Goal: Information Seeking & Learning: Learn about a topic

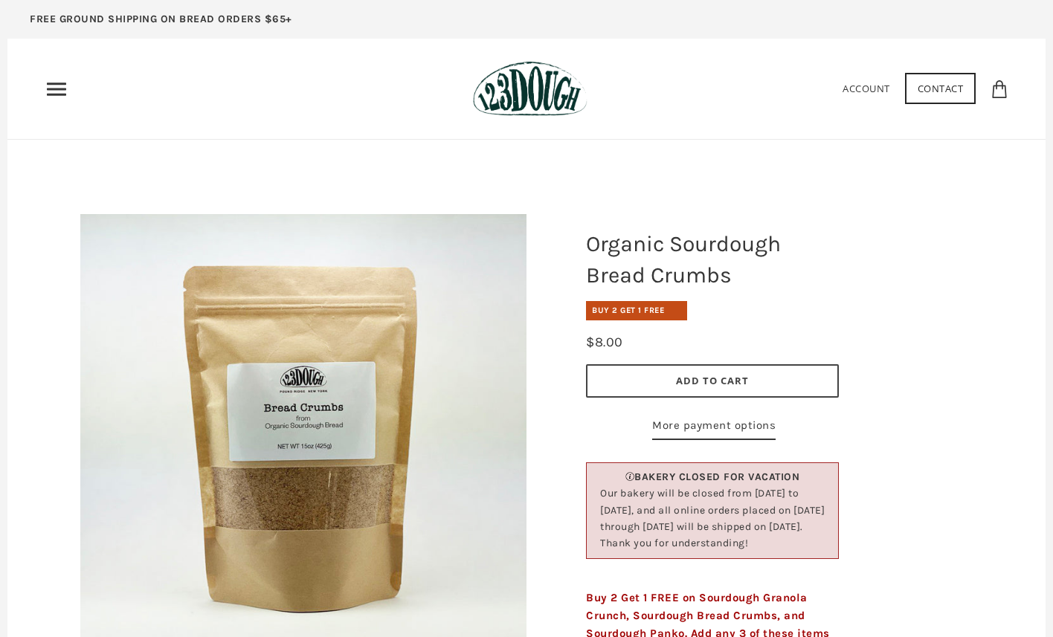
click at [514, 95] on img at bounding box center [530, 89] width 114 height 56
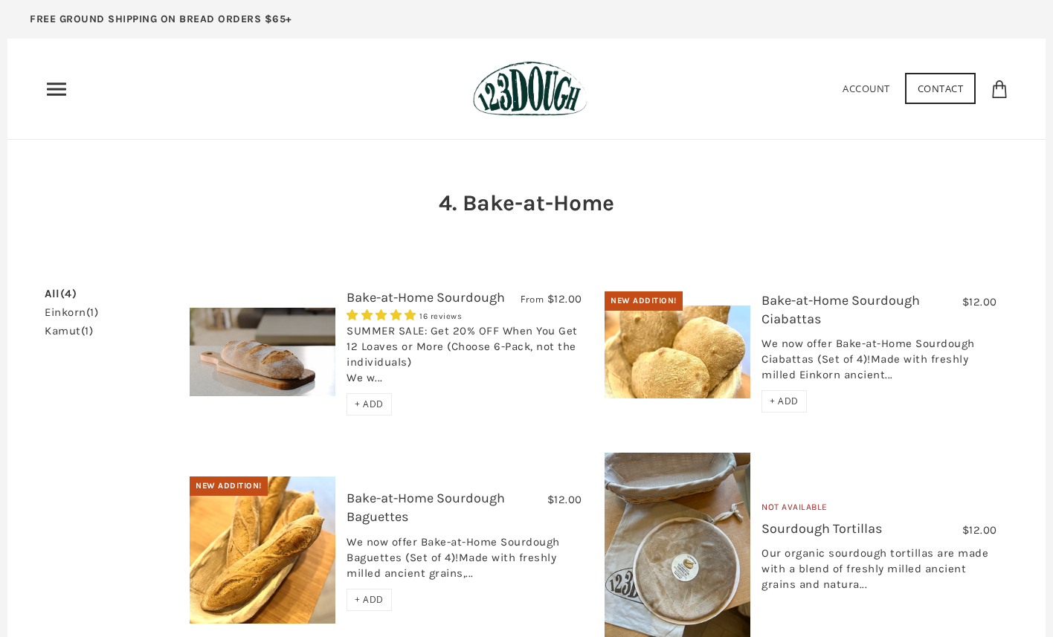
click at [57, 96] on icon "Primary" at bounding box center [57, 89] width 24 height 24
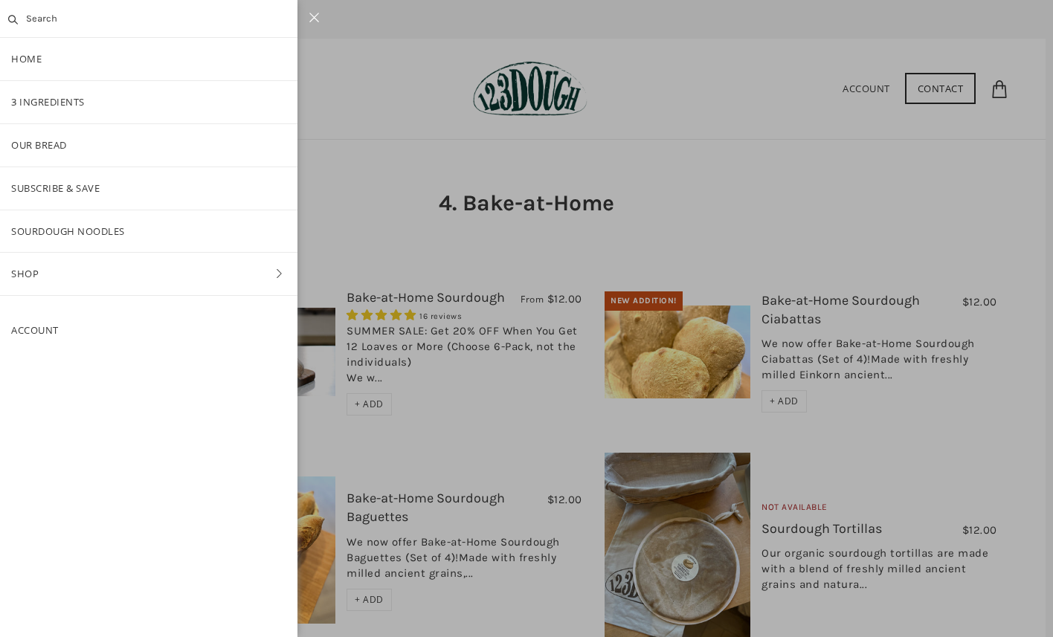
click at [88, 271] on link "Shop" at bounding box center [148, 274] width 297 height 42
click at [57, 227] on link "Pantry" at bounding box center [148, 231] width 297 height 42
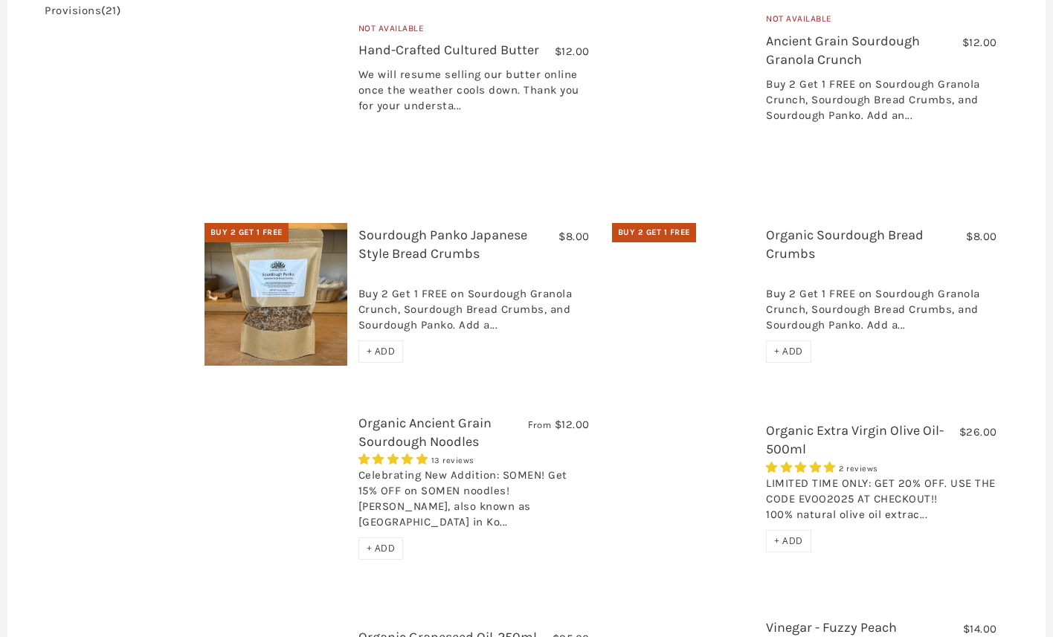
scroll to position [532, 0]
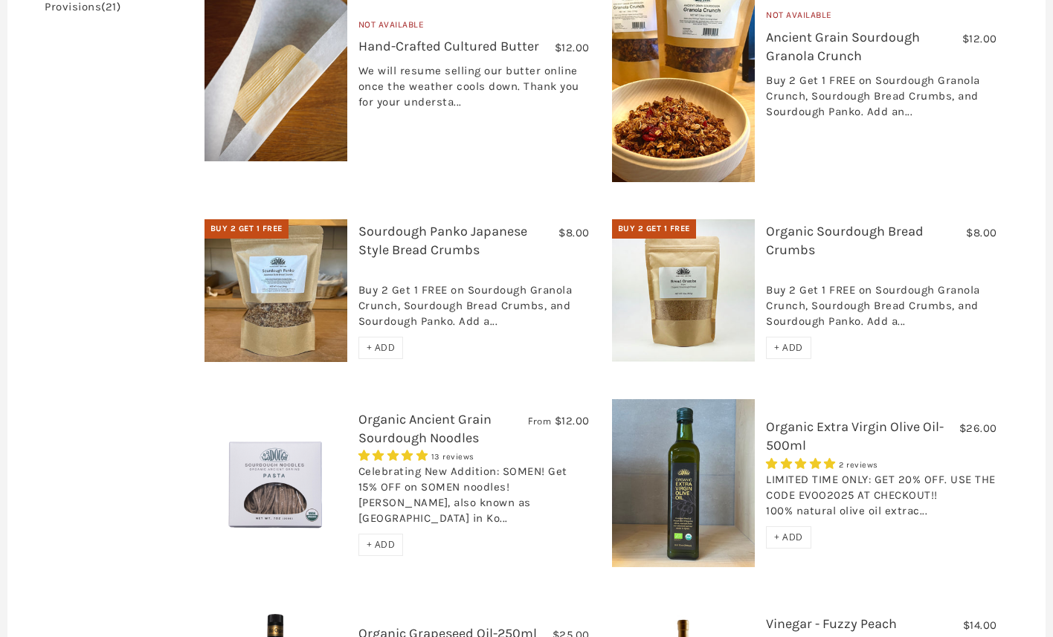
click at [397, 223] on link "Sourdough Panko Japanese Style Bread Crumbs" at bounding box center [442, 240] width 169 height 35
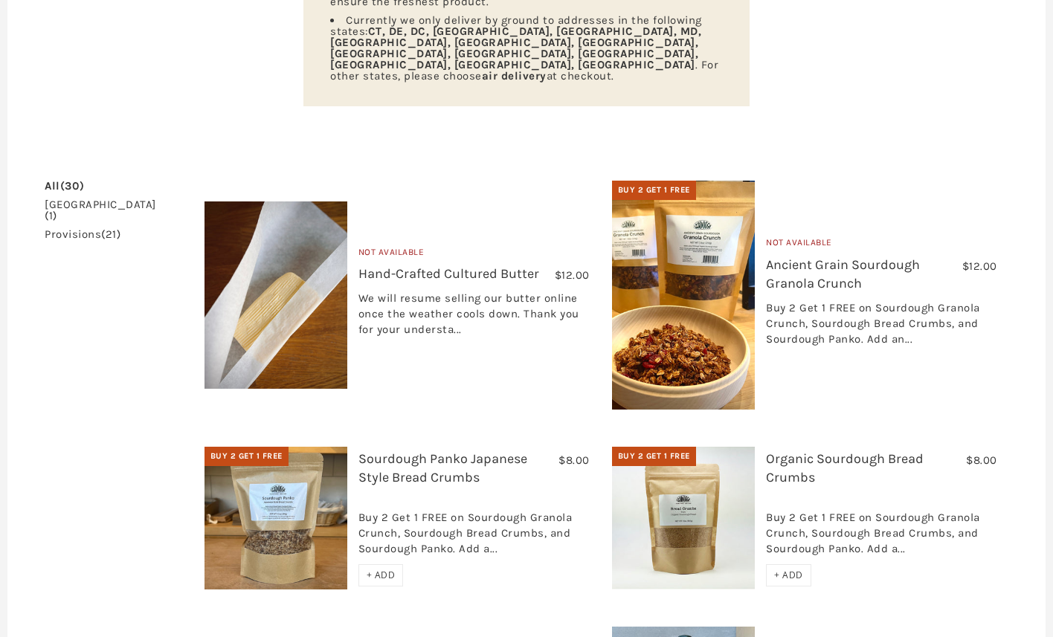
scroll to position [306, 0]
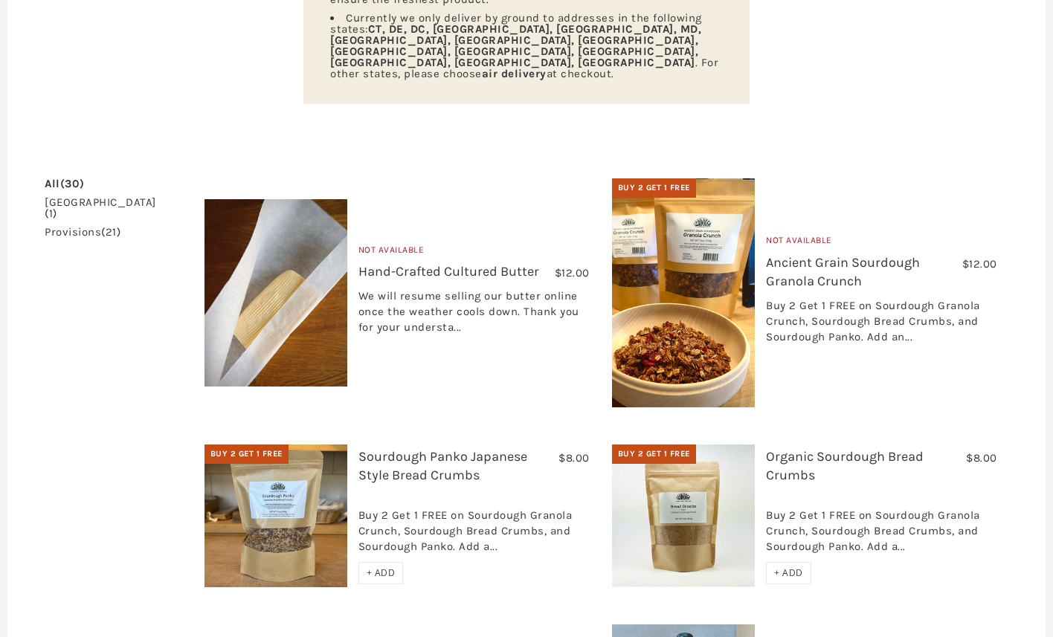
click at [732, 311] on img at bounding box center [683, 292] width 143 height 229
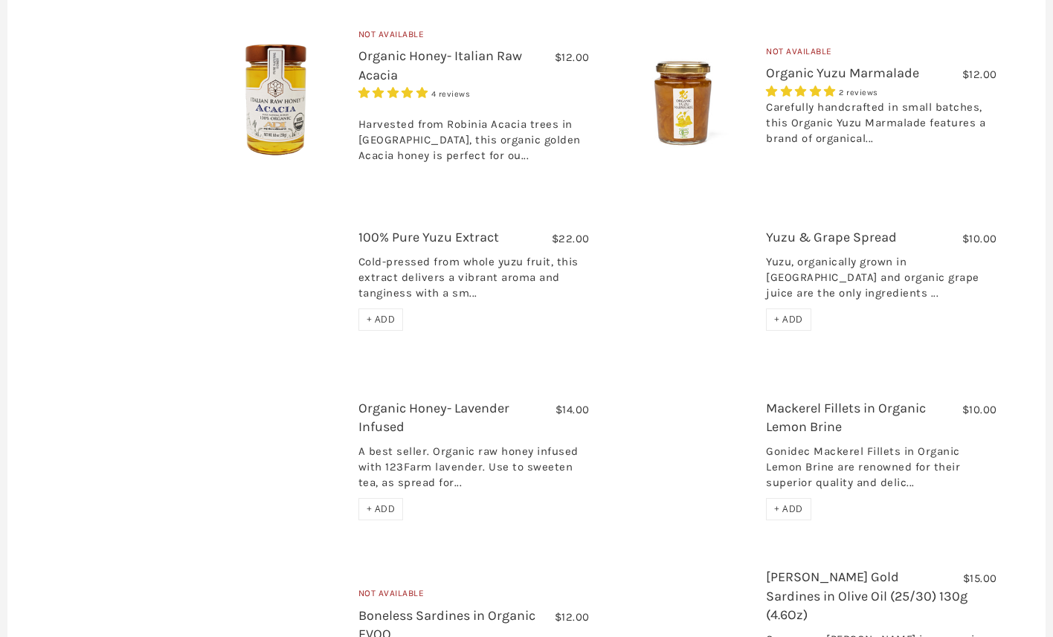
scroll to position [1666, 0]
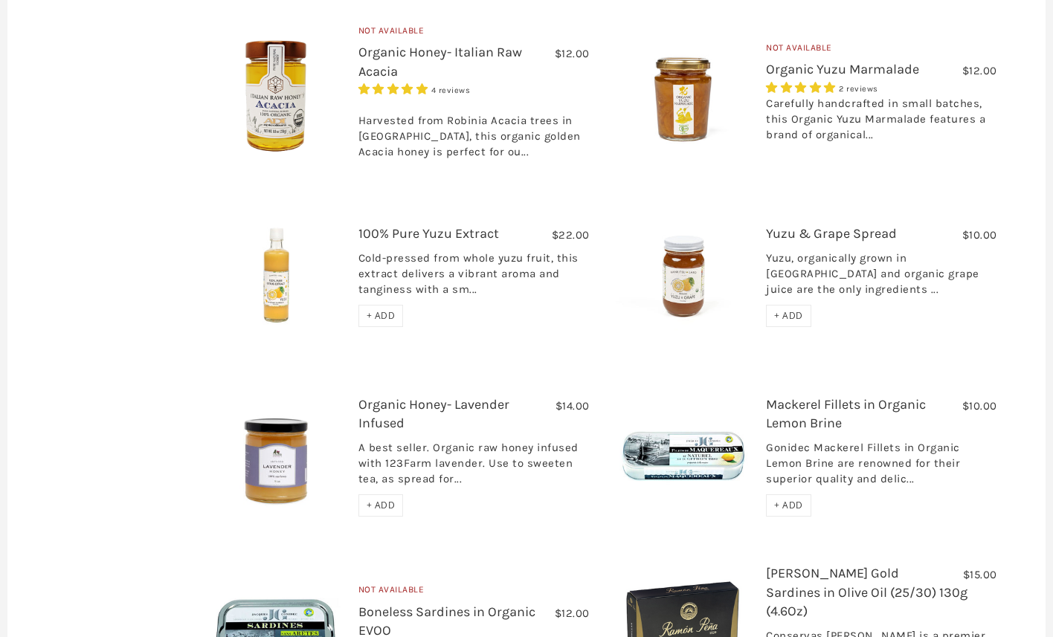
click at [807, 225] on link "Yuzu & Grape Spread" at bounding box center [831, 233] width 131 height 16
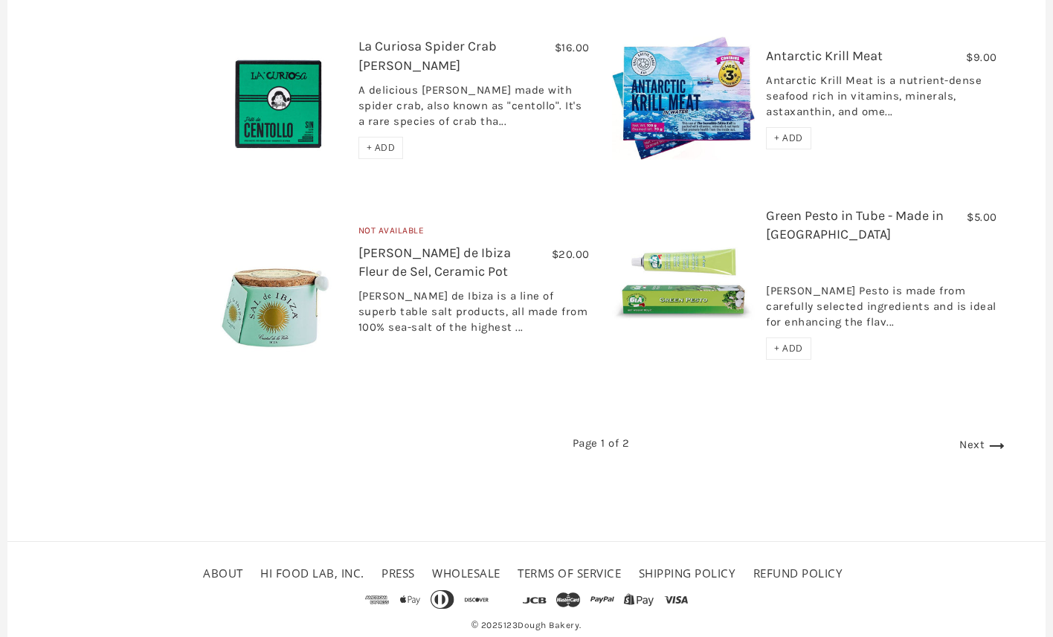
scroll to position [2396, 0]
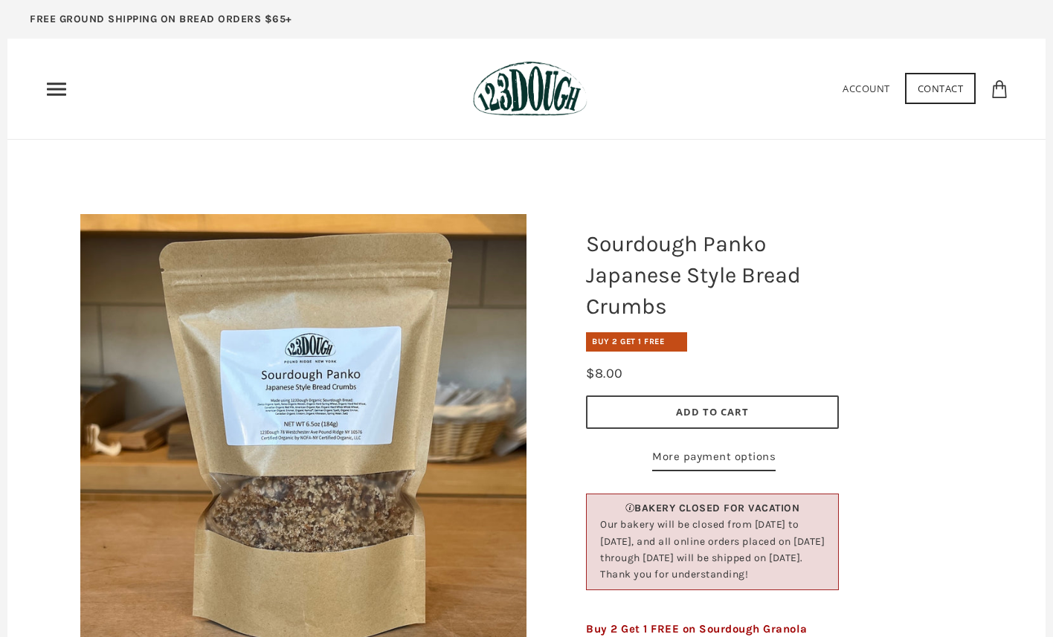
click at [54, 94] on use "Primary" at bounding box center [56, 89] width 19 height 13
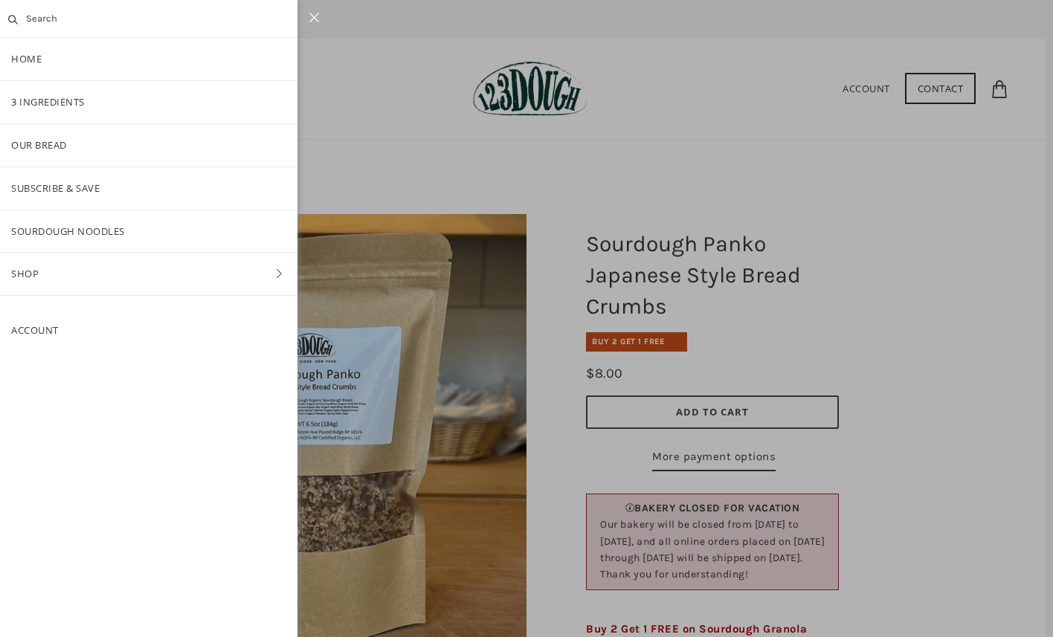
click at [368, 169] on div at bounding box center [526, 318] width 1053 height 637
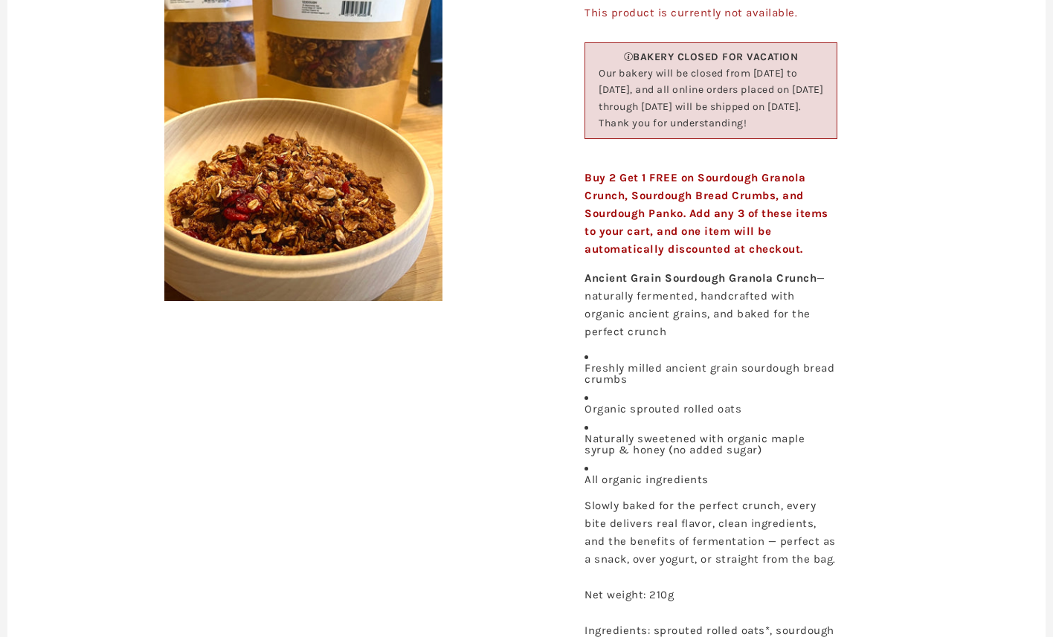
scroll to position [359, 0]
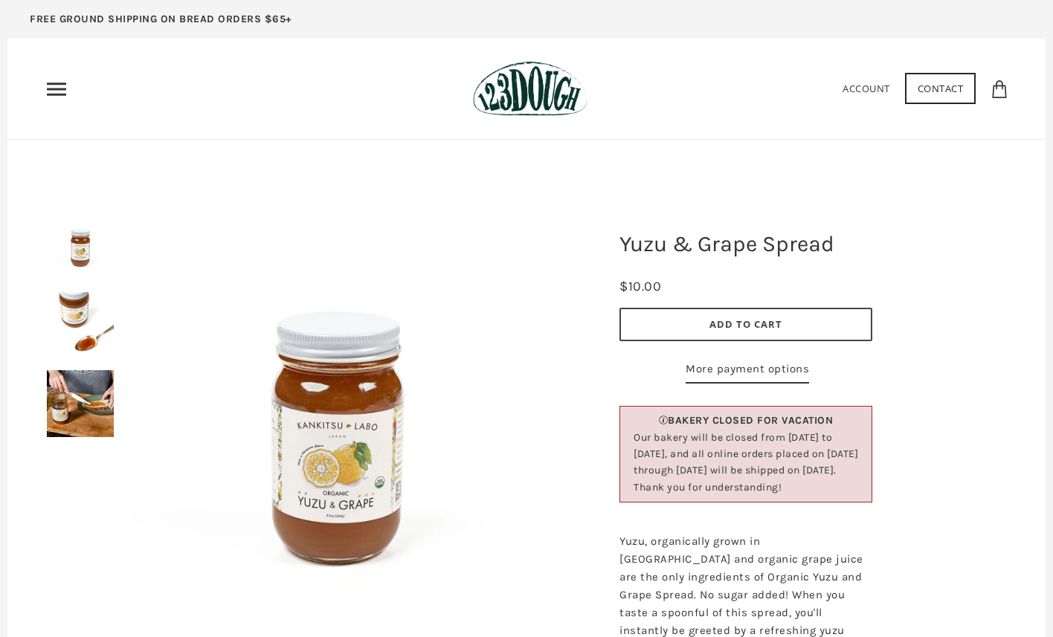
click at [300, 433] on img at bounding box center [337, 437] width 446 height 446
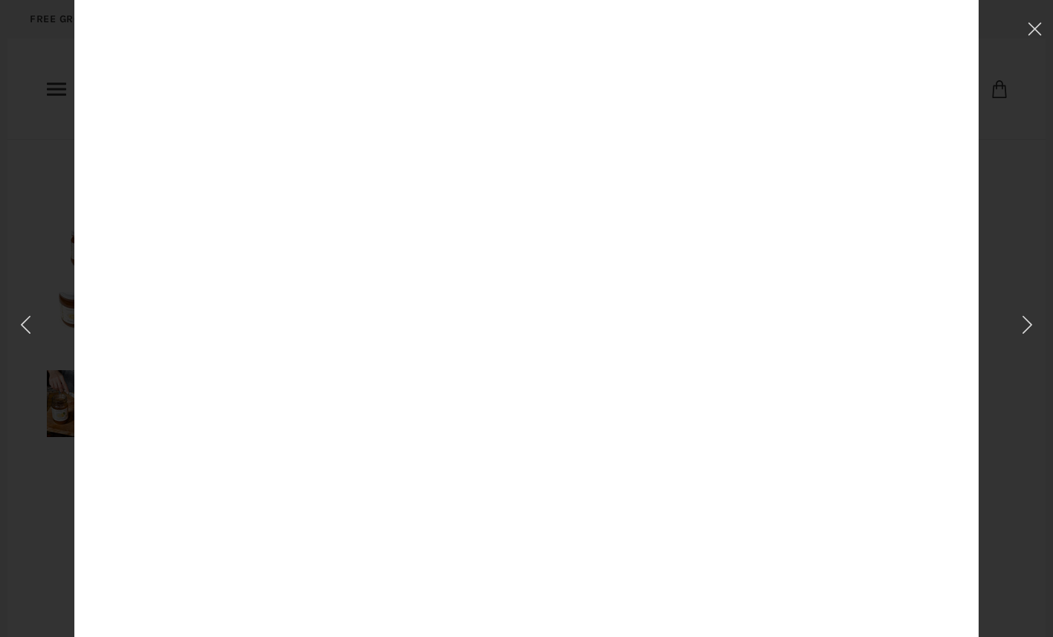
scroll to position [210, 0]
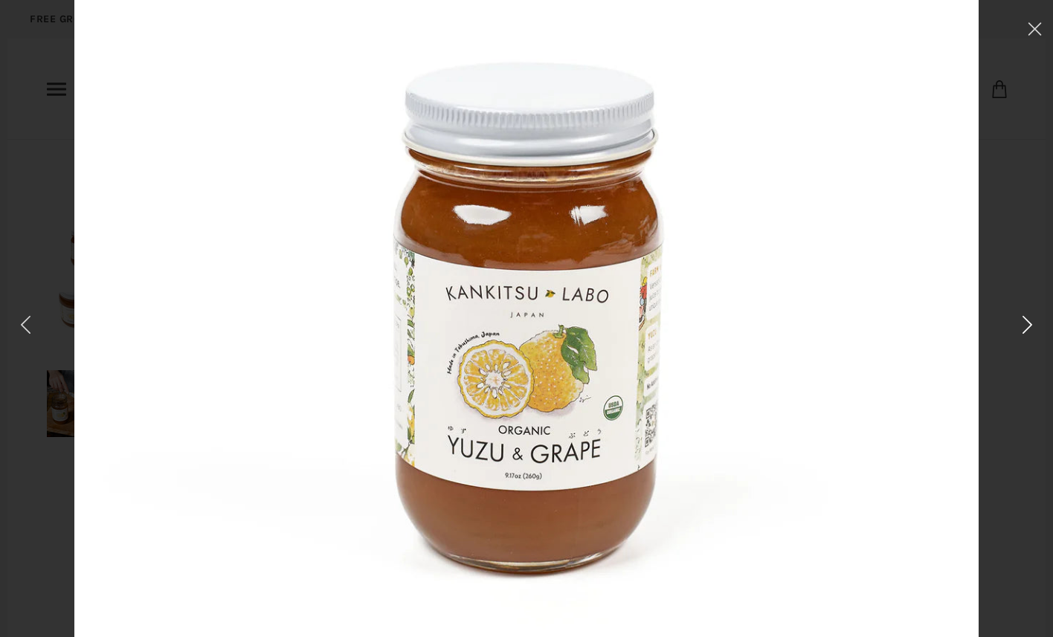
click at [1026, 326] on icon at bounding box center [1027, 325] width 22 height 21
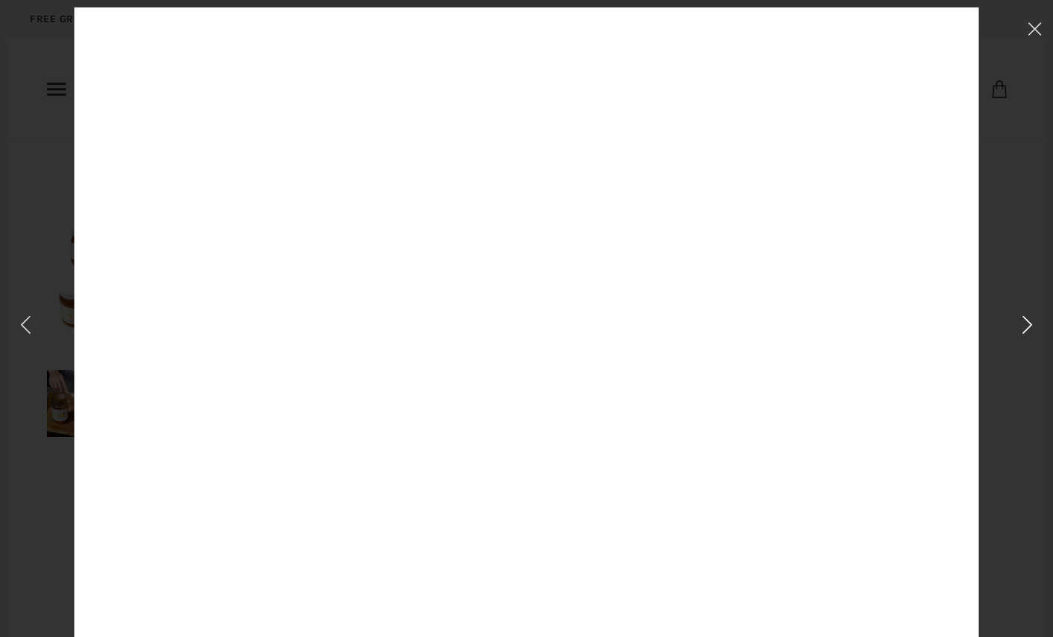
scroll to position [0, 0]
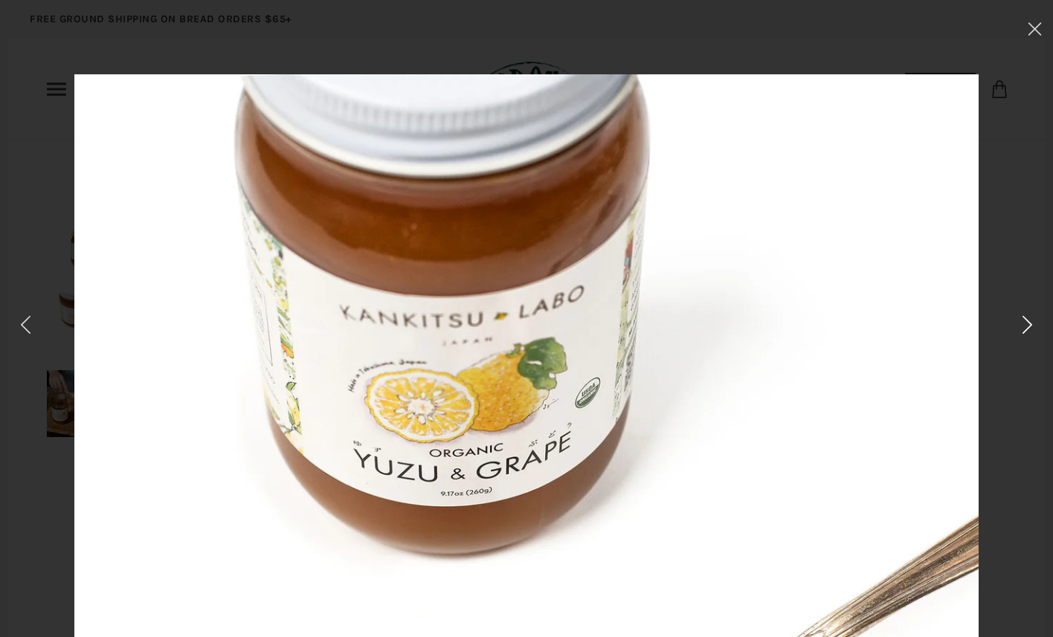
click at [1026, 327] on icon at bounding box center [1027, 325] width 22 height 21
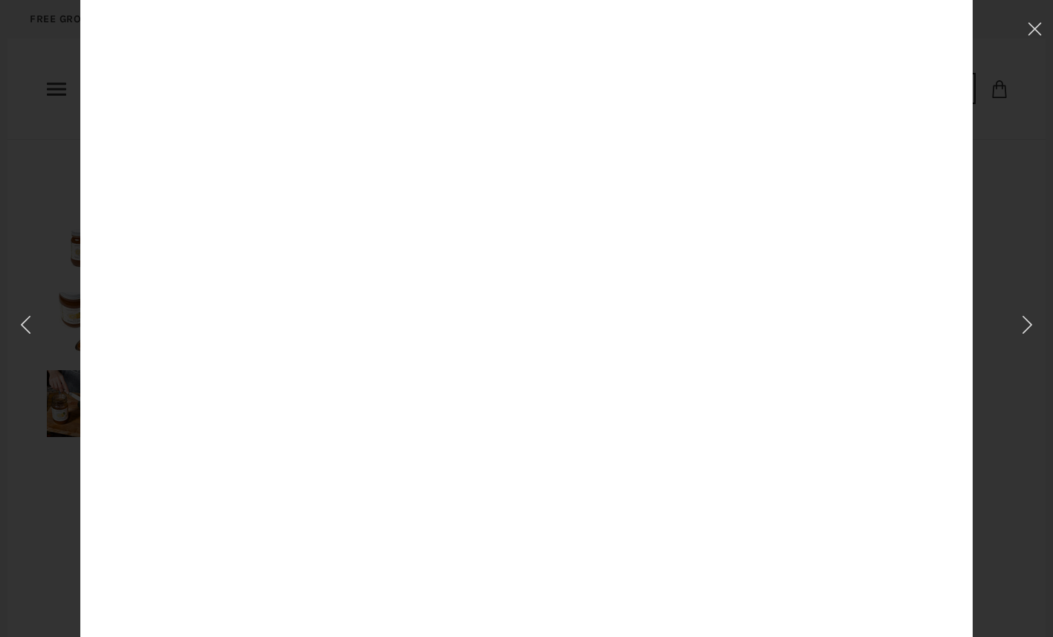
scroll to position [181, 0]
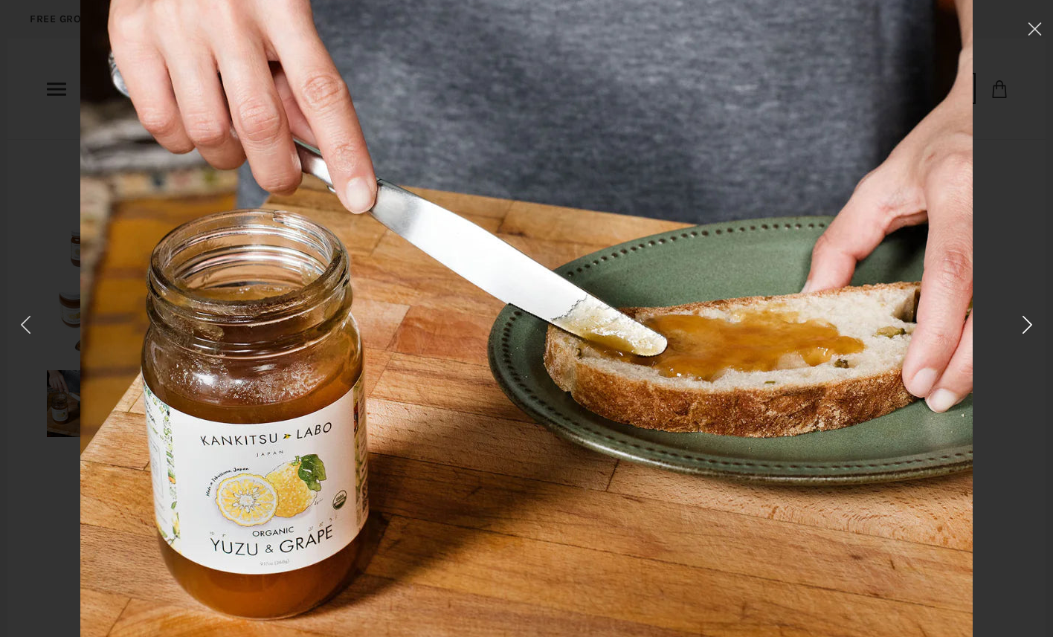
click at [1022, 326] on icon at bounding box center [1027, 325] width 22 height 21
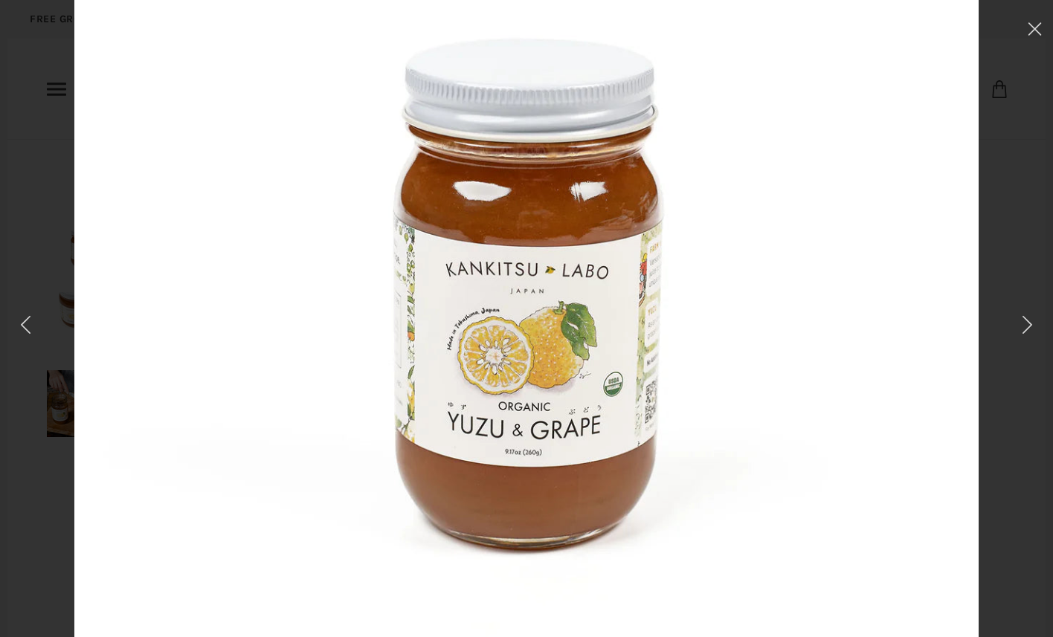
scroll to position [267, 0]
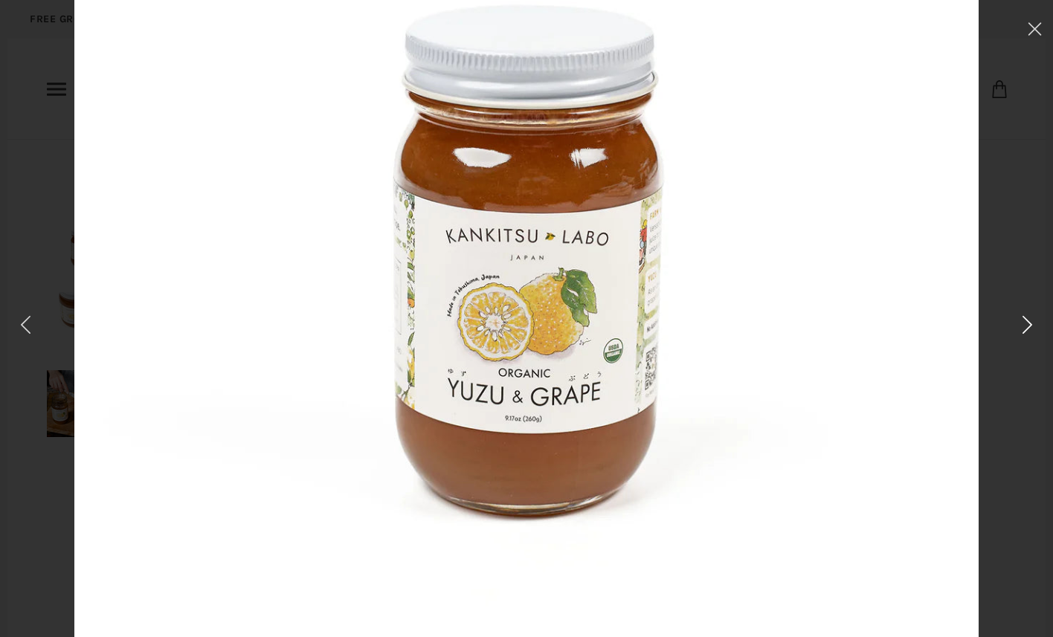
click at [1028, 323] on icon at bounding box center [1027, 325] width 22 height 21
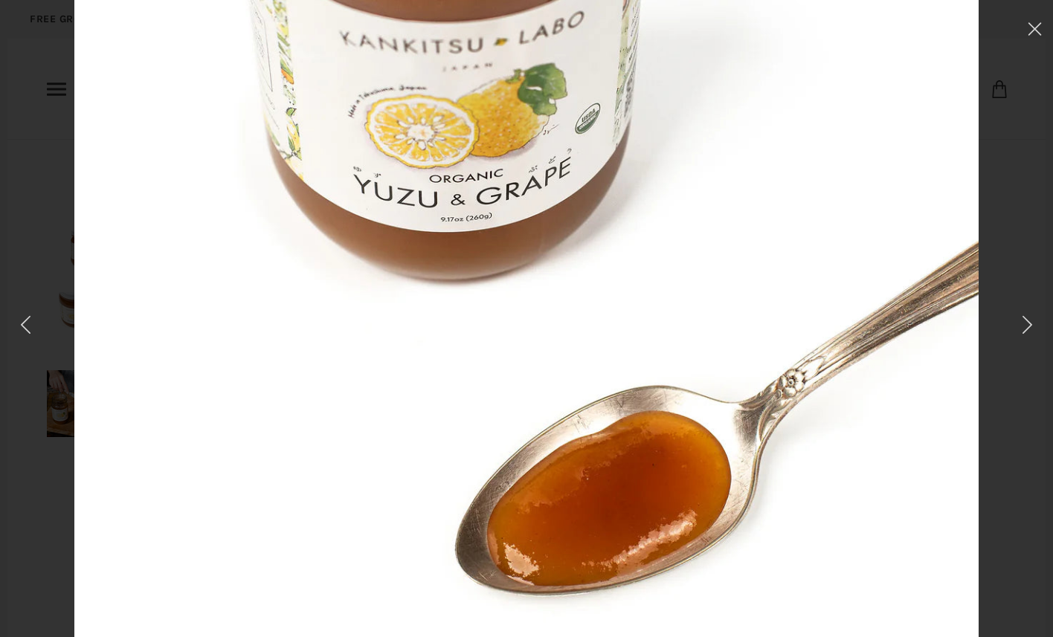
scroll to position [275, 0]
click at [1024, 327] on icon at bounding box center [1027, 325] width 22 height 21
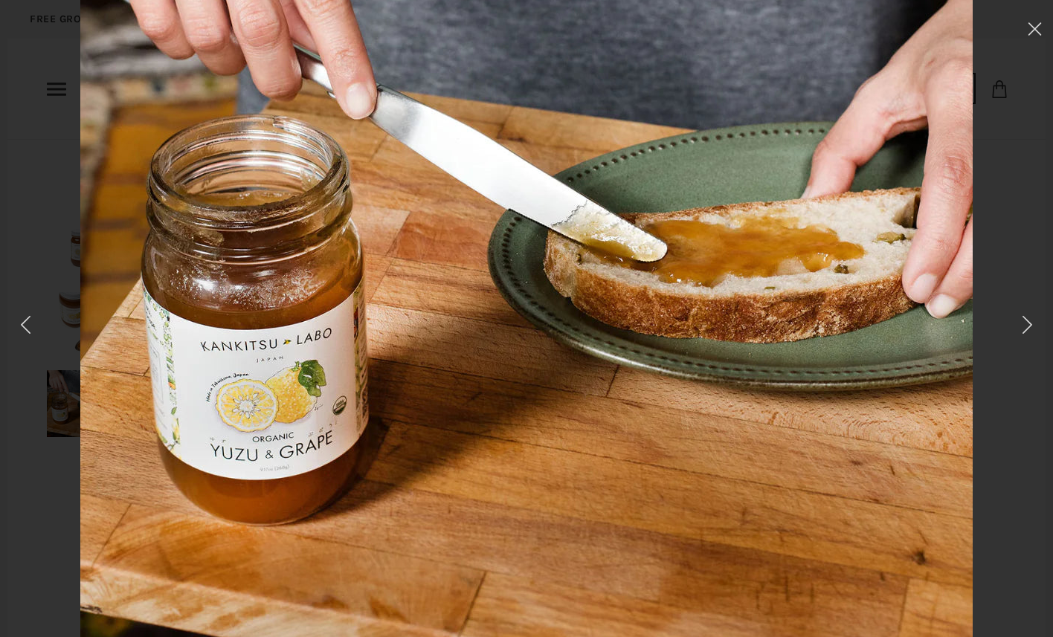
click at [1033, 27] on use at bounding box center [1034, 28] width 13 height 13
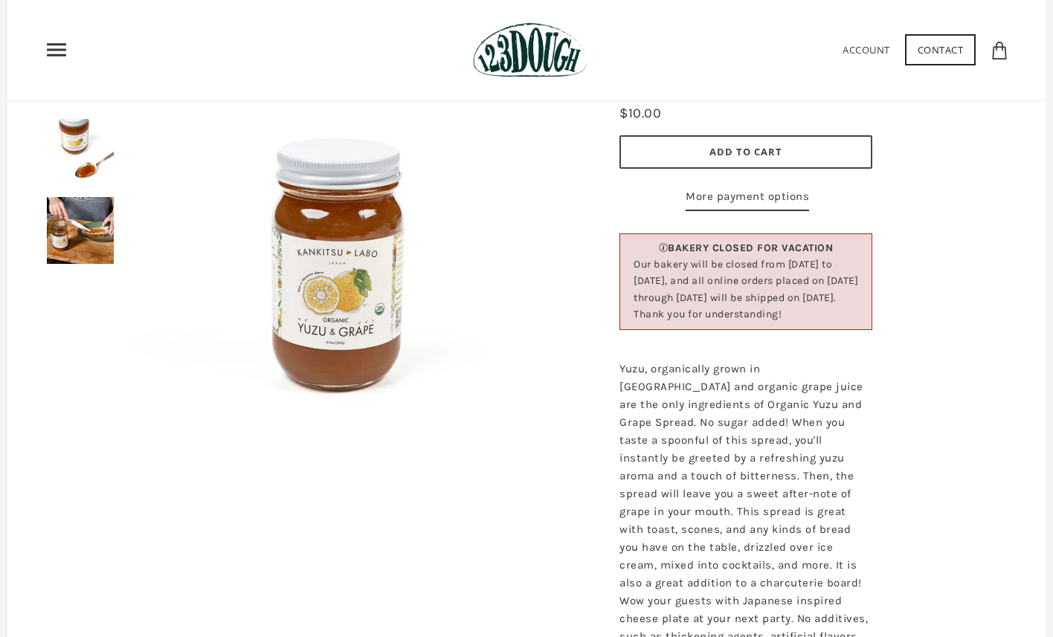
scroll to position [164, 0]
